Goal: Transaction & Acquisition: Obtain resource

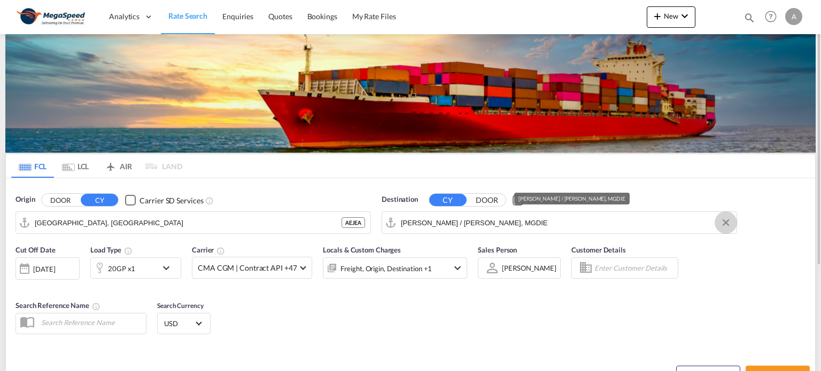
click at [727, 222] on button "Clear Input" at bounding box center [726, 223] width 16 height 16
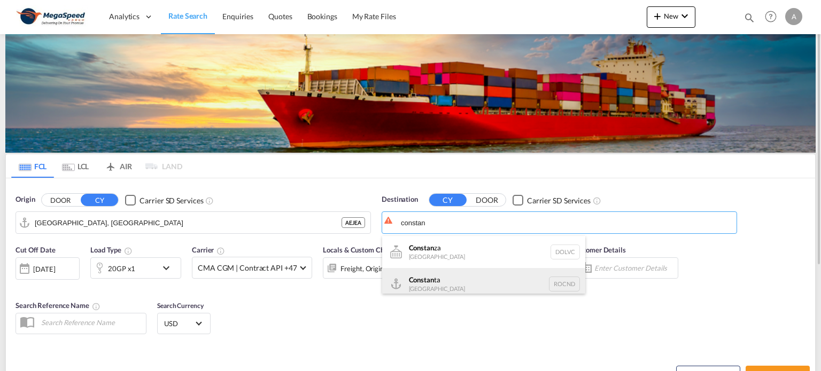
click at [455, 281] on div "[PERSON_NAME] [GEOGRAPHIC_DATA] [GEOGRAPHIC_DATA]" at bounding box center [483, 284] width 203 height 32
type input "Constanta, ROCND"
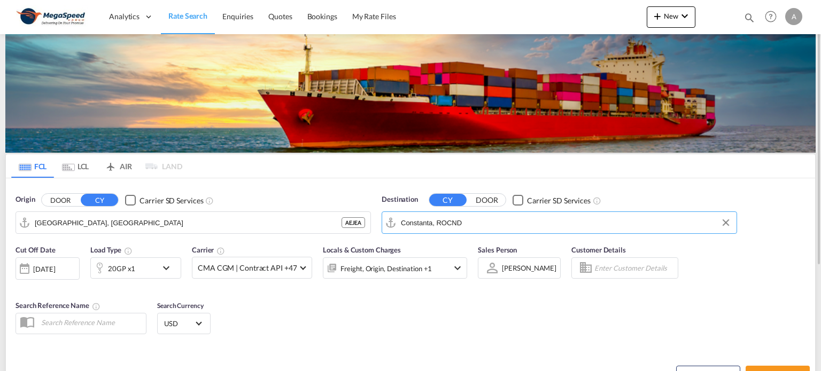
click at [170, 268] on md-icon "icon-chevron-down" at bounding box center [169, 268] width 18 height 13
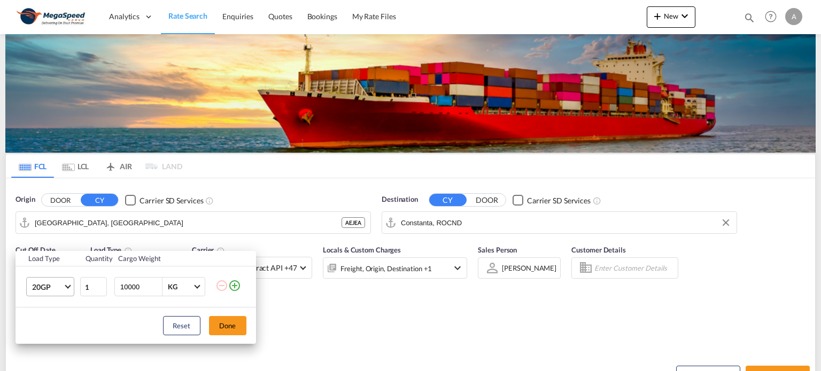
click at [69, 286] on span "Choose: \a20GP" at bounding box center [68, 286] width 6 height 6
click at [47, 290] on div "40HC" at bounding box center [42, 294] width 20 height 11
click at [220, 322] on button "Done" at bounding box center [227, 325] width 37 height 19
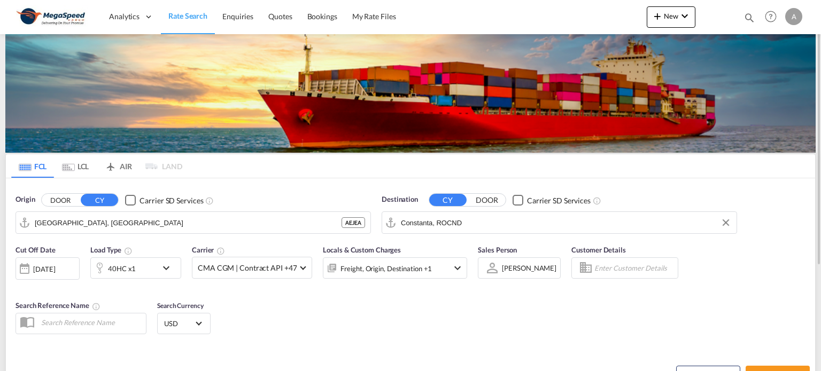
scroll to position [147, 0]
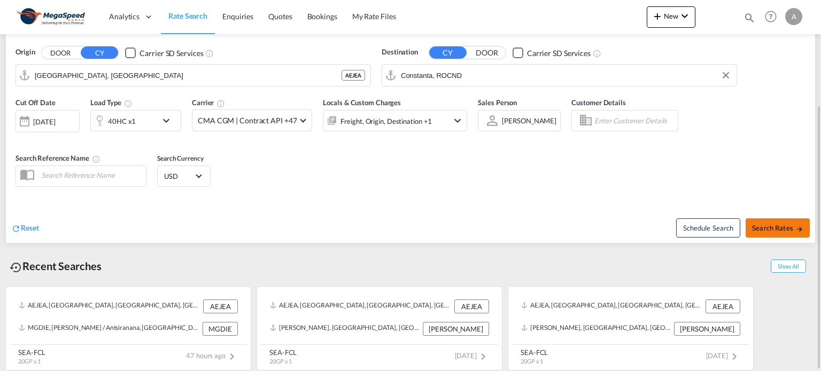
click at [775, 225] on span "Search Rates" at bounding box center [777, 228] width 51 height 9
type input "AEJEA to ROCND / [DATE]"
